Goal: Check status

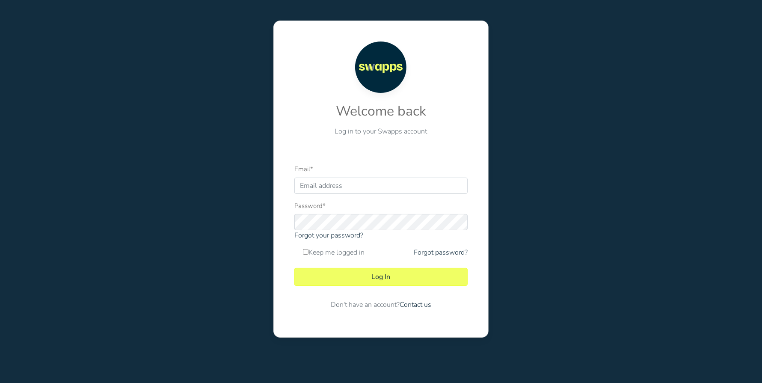
type input "JCVASQUEZ@COMFINAGRO.COM.CO"
click at [294, 268] on button "Log In" at bounding box center [380, 277] width 173 height 18
click at [377, 273] on button "Log In" at bounding box center [380, 277] width 173 height 18
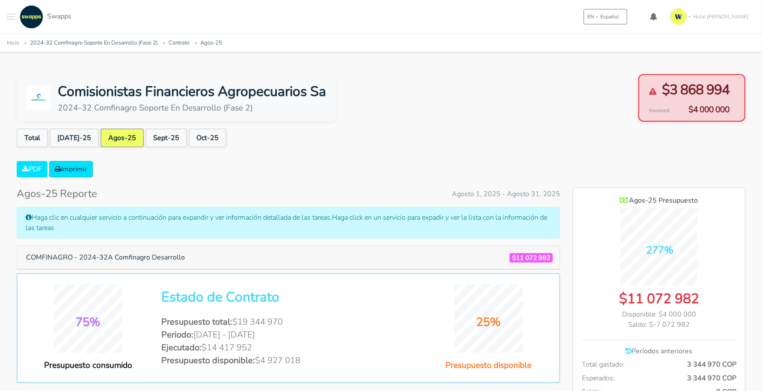
scroll to position [611, 171]
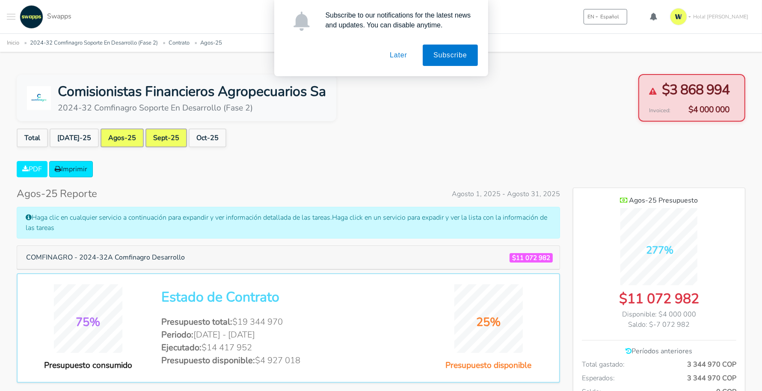
click at [156, 140] on link "Sept-25" at bounding box center [167, 137] width 42 height 19
click at [401, 56] on button "Later" at bounding box center [398, 55] width 39 height 21
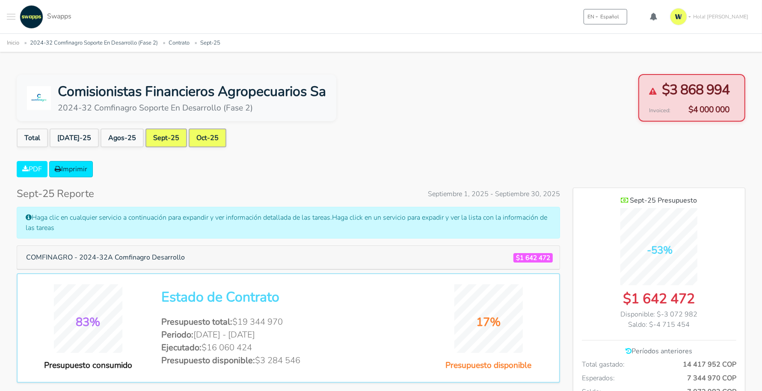
click at [189, 131] on link "Oct-25" at bounding box center [208, 137] width 38 height 19
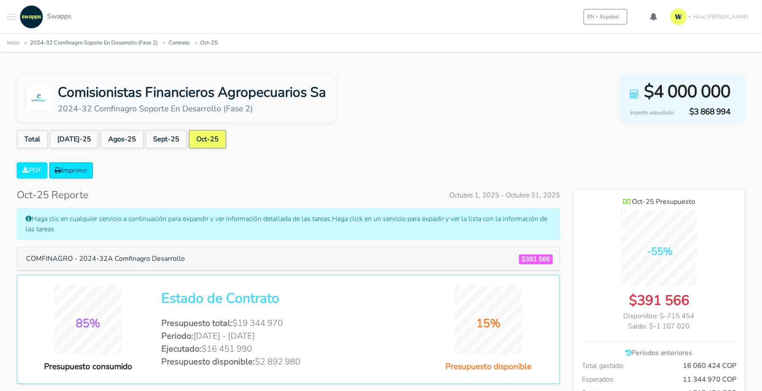
scroll to position [611, 171]
click at [155, 264] on button "COMFINAGRO - 2024-32A Comfinagro Desarrollo" at bounding box center [106, 258] width 170 height 16
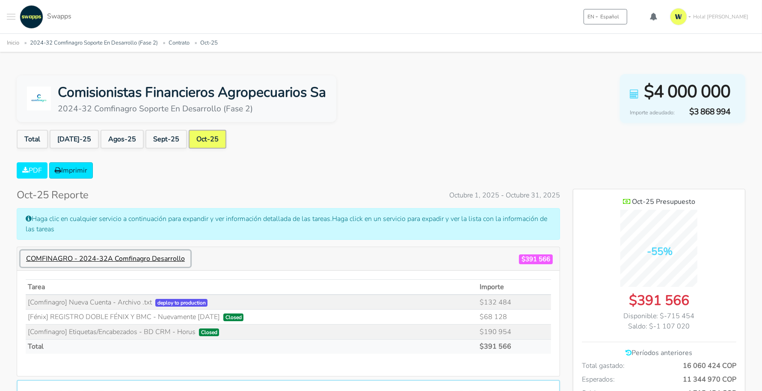
scroll to position [653, 171]
drag, startPoint x: 155, startPoint y: 301, endPoint x: 20, endPoint y: 306, distance: 135.3
click at [20, 306] on div "Tarea Importe deploy to production $132 484 $68 128 $190 954" at bounding box center [288, 322] width 543 height 105
click at [279, 341] on td "Total" at bounding box center [252, 346] width 452 height 15
